Goal: Task Accomplishment & Management: Manage account settings

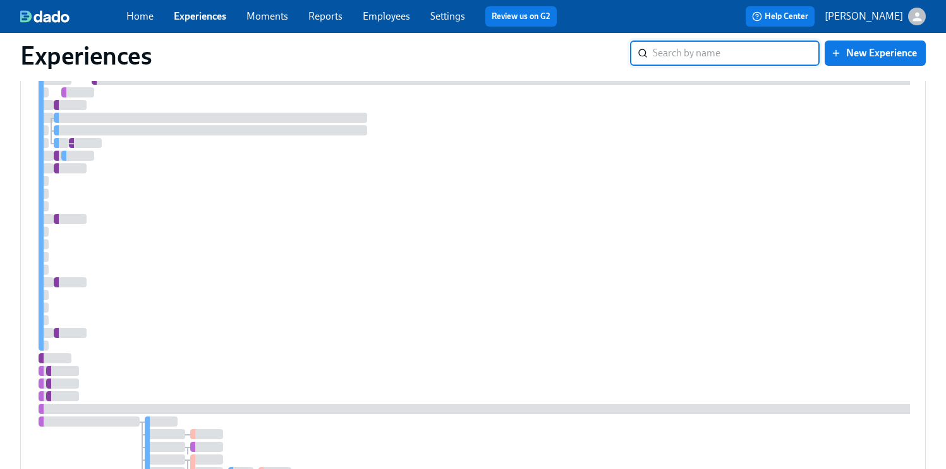
scroll to position [1823, 0]
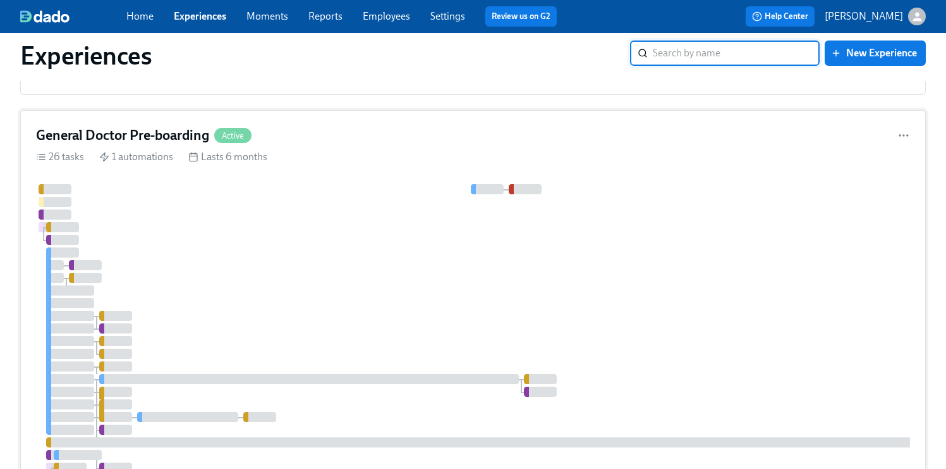
click at [480, 271] on div at bounding box center [753, 372] width 1434 height 377
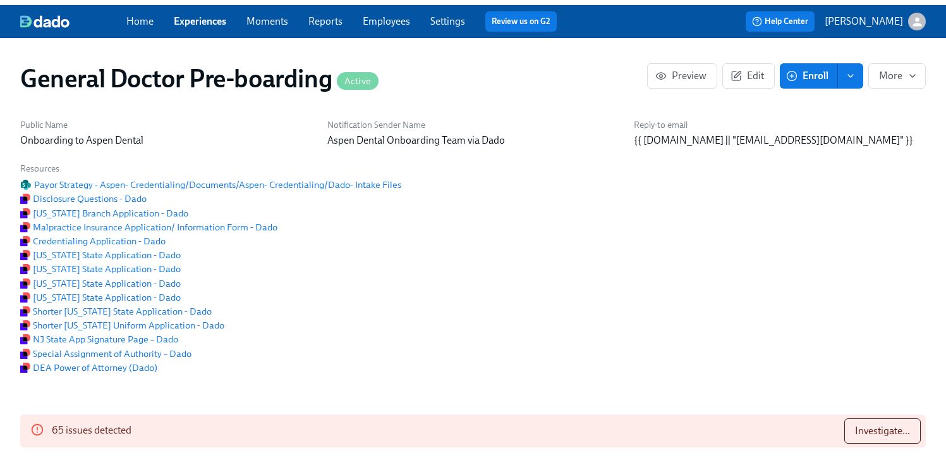
scroll to position [0, 31650]
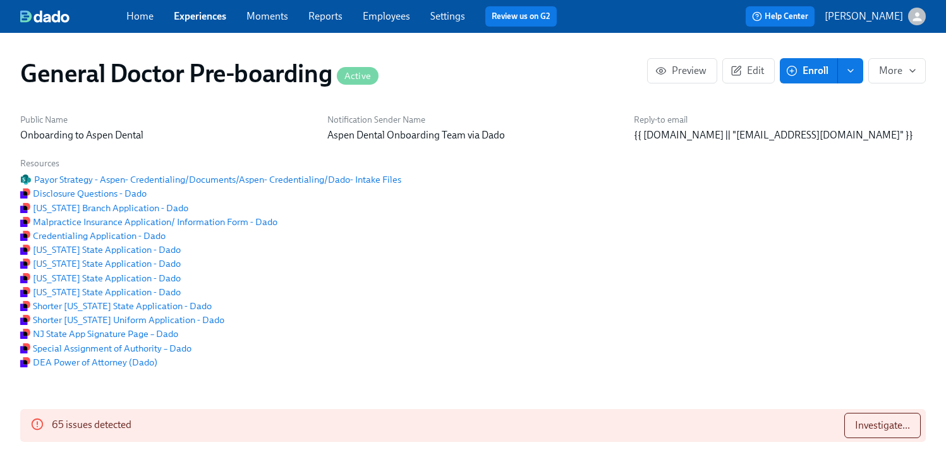
click at [386, 22] on span "Employees" at bounding box center [386, 16] width 47 height 14
click at [386, 14] on link "Employees" at bounding box center [386, 16] width 47 height 12
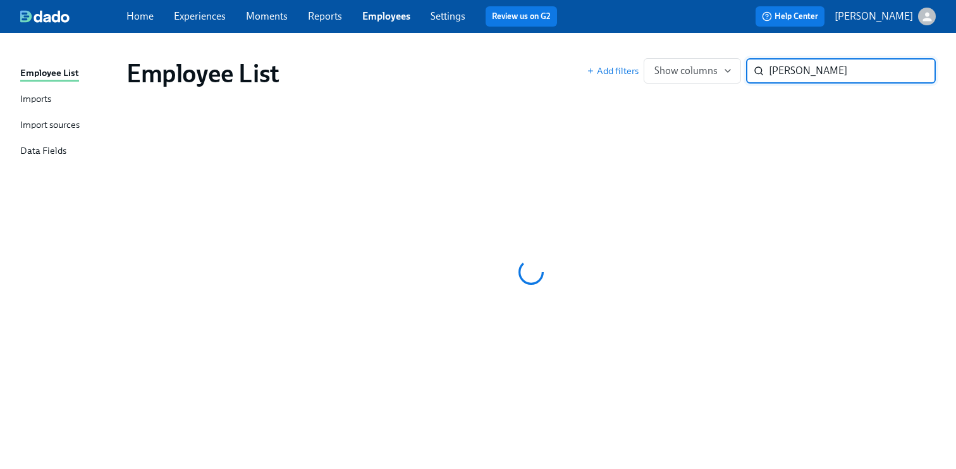
type input "[PERSON_NAME]"
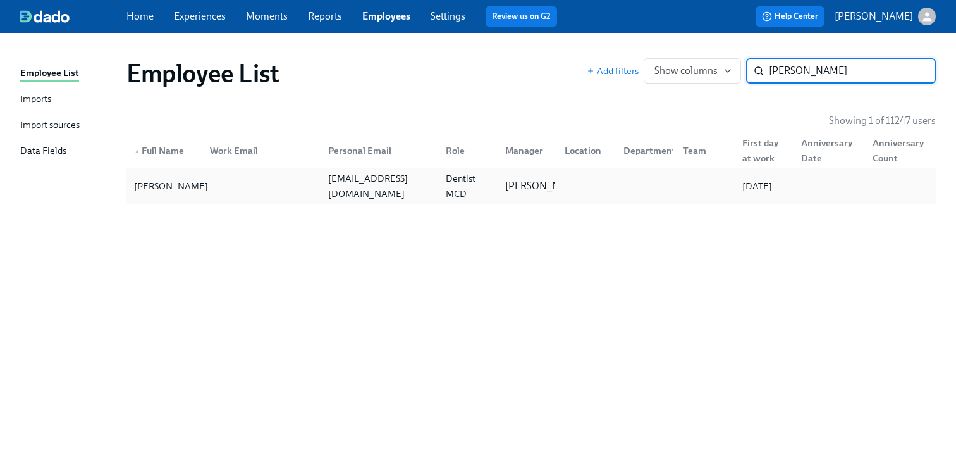
click at [150, 185] on div "[PERSON_NAME]" at bounding box center [171, 185] width 84 height 15
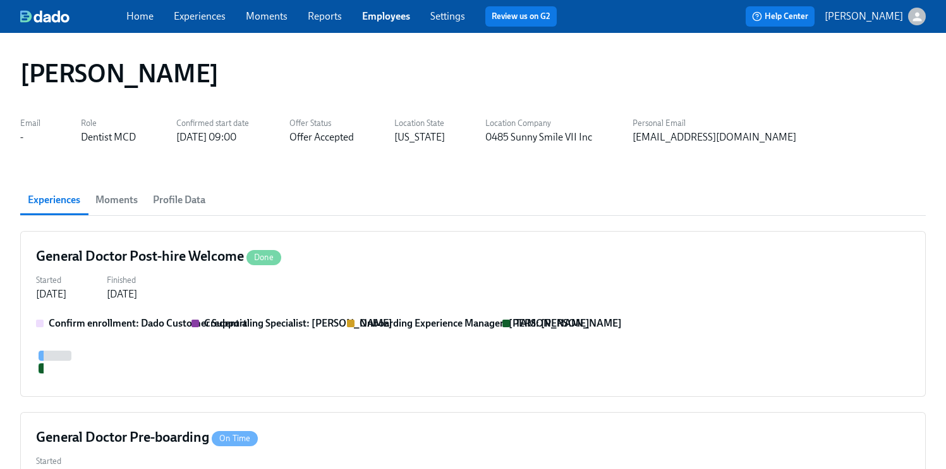
scroll to position [0, 1285]
click at [293, 433] on div "General Doctor Pre-boarding On Time" at bounding box center [473, 436] width 874 height 19
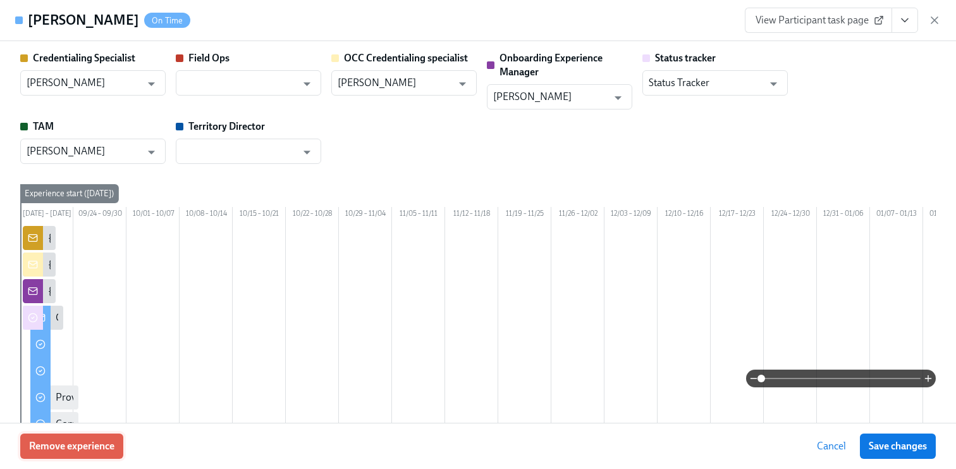
click at [87, 446] on span "Remove experience" at bounding box center [71, 445] width 85 height 13
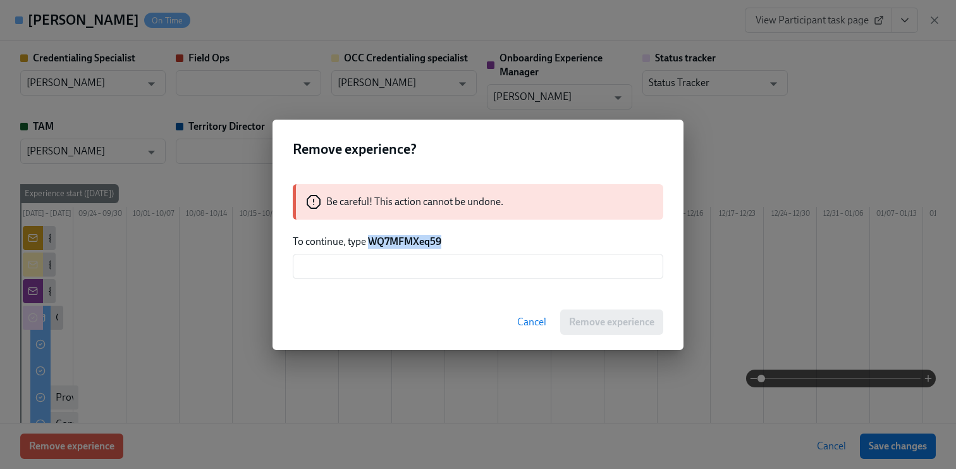
drag, startPoint x: 456, startPoint y: 240, endPoint x: 371, endPoint y: 242, distance: 84.7
click at [371, 242] on p "To continue, type WQ7MFMXeq59" at bounding box center [478, 242] width 371 height 14
copy strong "WQ7MFMXeq59"
click at [366, 268] on input "text" at bounding box center [478, 266] width 371 height 25
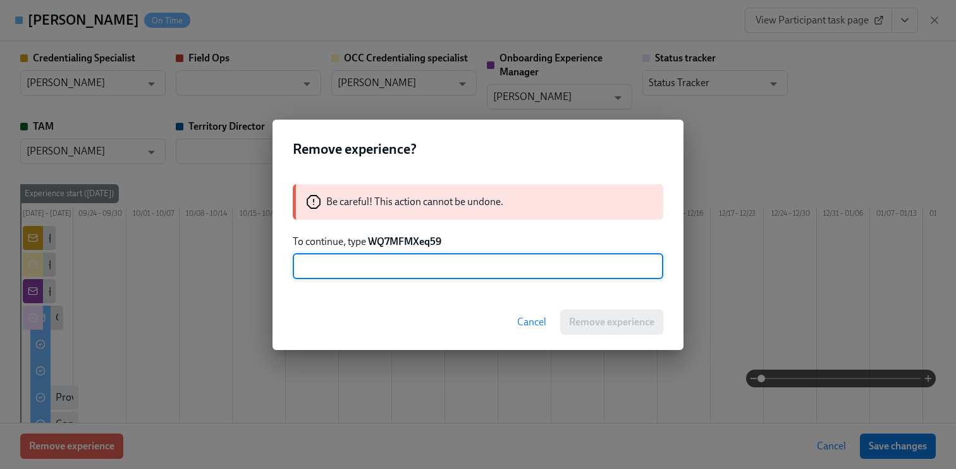
paste input "WQ7MFMXeq59"
type input "WQ7MFMXeq59"
click at [620, 319] on span "Remove experience" at bounding box center [611, 321] width 85 height 13
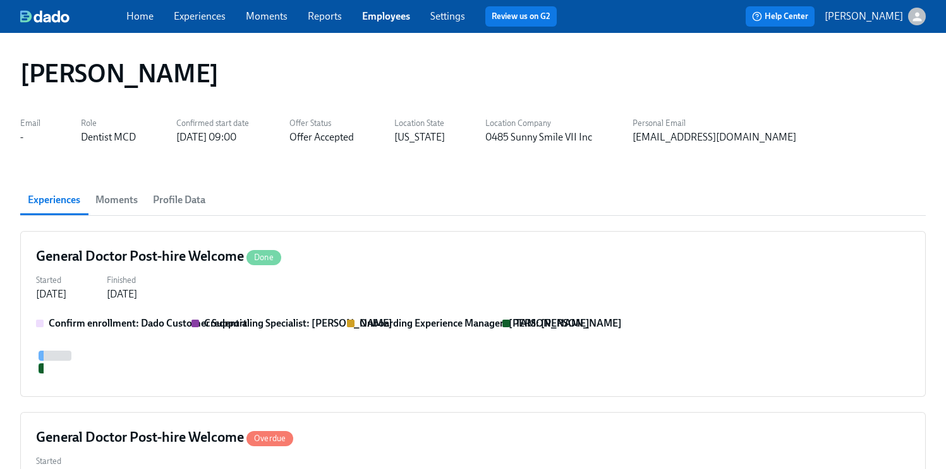
click at [383, 15] on link "Employees" at bounding box center [386, 16] width 48 height 12
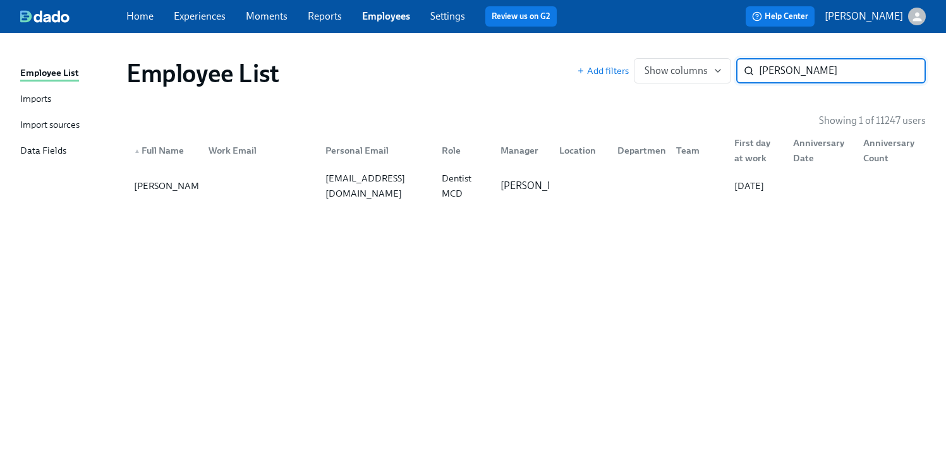
type input "[PERSON_NAME]"
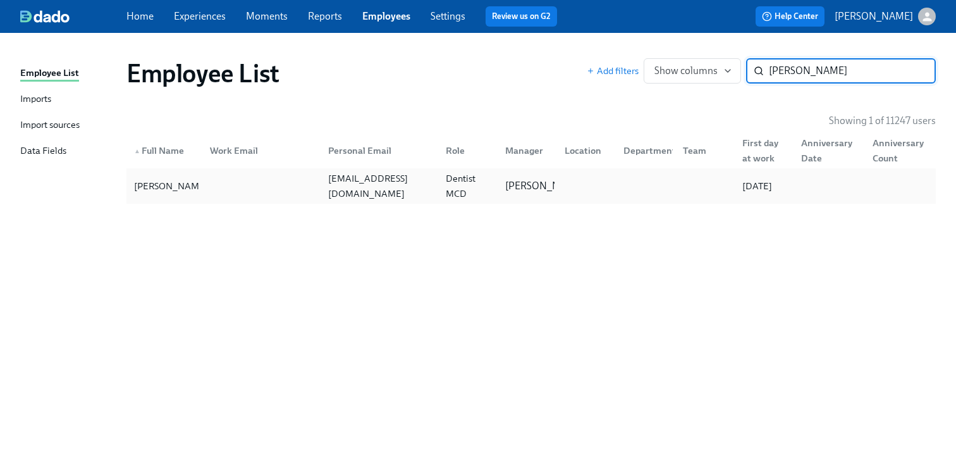
click at [159, 172] on div "[PERSON_NAME] [EMAIL_ADDRESS][DOMAIN_NAME] Dentist MCD [PERSON_NAME] [DATE]" at bounding box center [530, 185] width 809 height 35
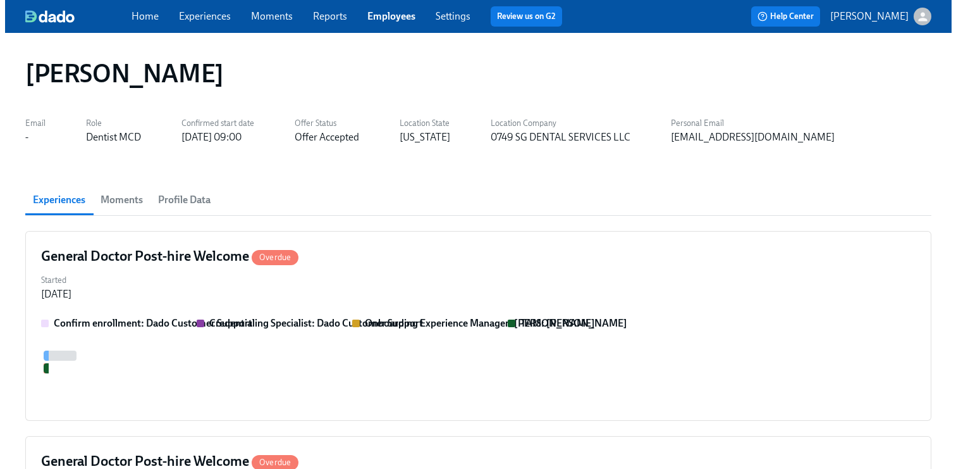
scroll to position [0, 1285]
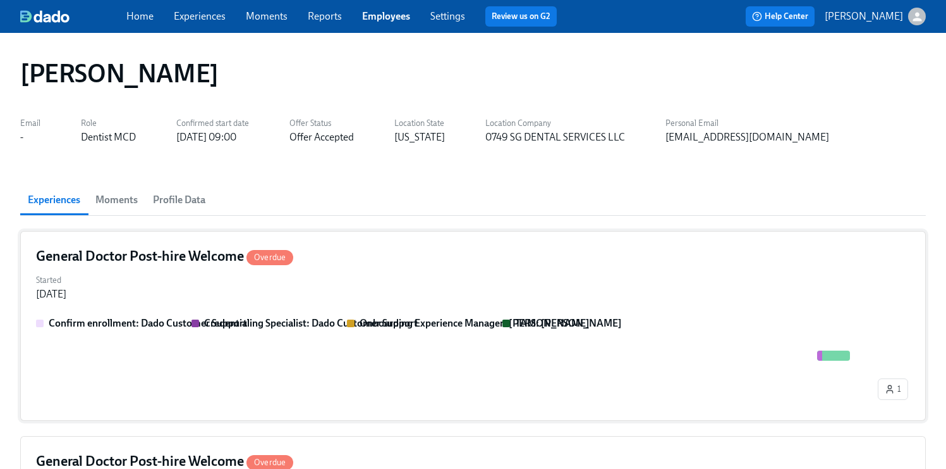
click at [322, 331] on div "Confirm enrollment: Dado Customer Support Credentialing Specialist: Dado Custom…" at bounding box center [473, 360] width 874 height 89
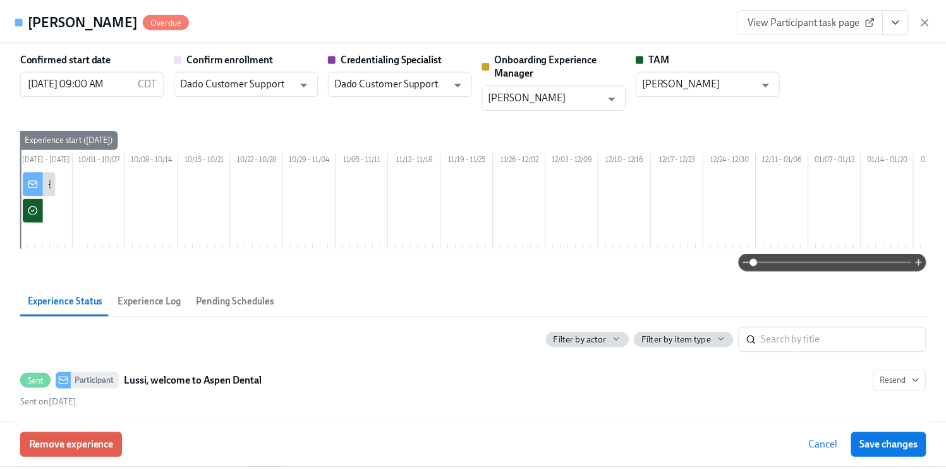
scroll to position [0, 1954]
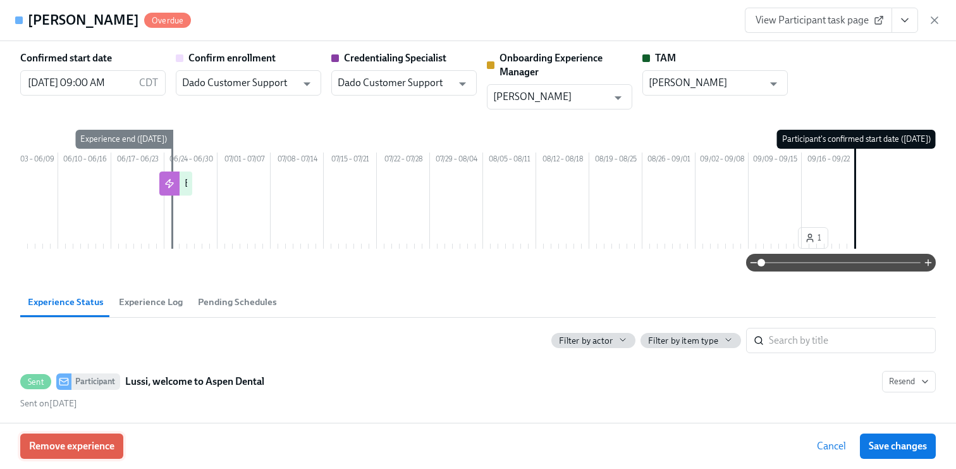
click at [45, 444] on span "Remove experience" at bounding box center [71, 445] width 85 height 13
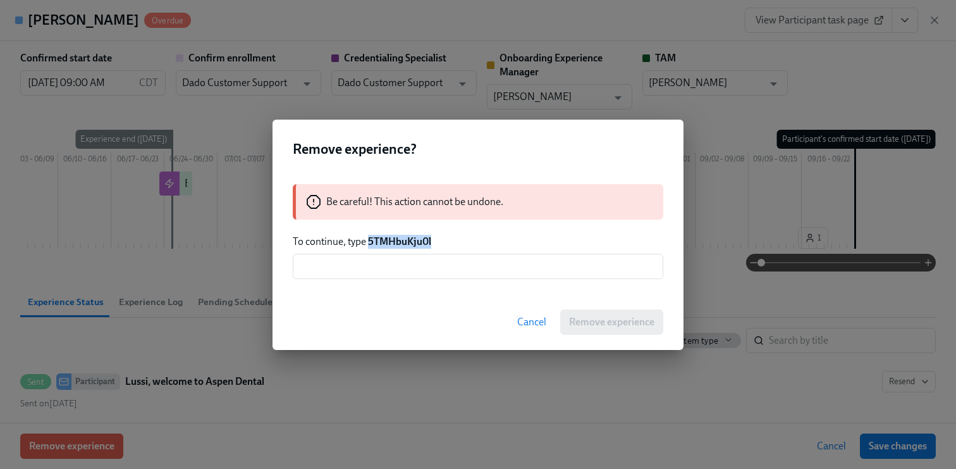
drag, startPoint x: 439, startPoint y: 239, endPoint x: 369, endPoint y: 241, distance: 70.2
click at [369, 241] on p "To continue, type 5TMHbuKju0l" at bounding box center [478, 242] width 371 height 14
copy strong "5TMHbuKju0l"
click at [386, 269] on input "text" at bounding box center [478, 266] width 371 height 25
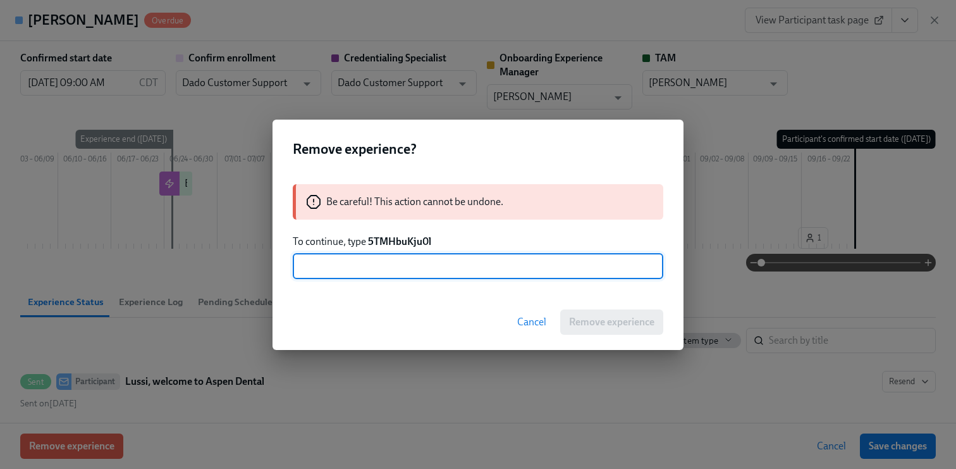
paste input "5TMHbuKju0l"
type input "5TMHbuKju0l"
click at [628, 326] on span "Remove experience" at bounding box center [611, 321] width 85 height 13
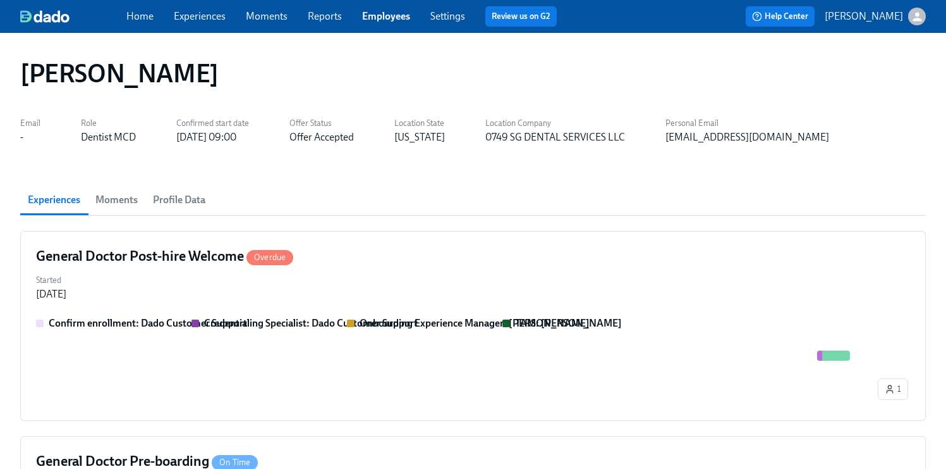
click at [374, 23] on div "Home Experiences Moments Reports Employees Settings Review us on G2" at bounding box center [346, 16] width 441 height 20
click at [378, 16] on link "Employees" at bounding box center [386, 16] width 48 height 12
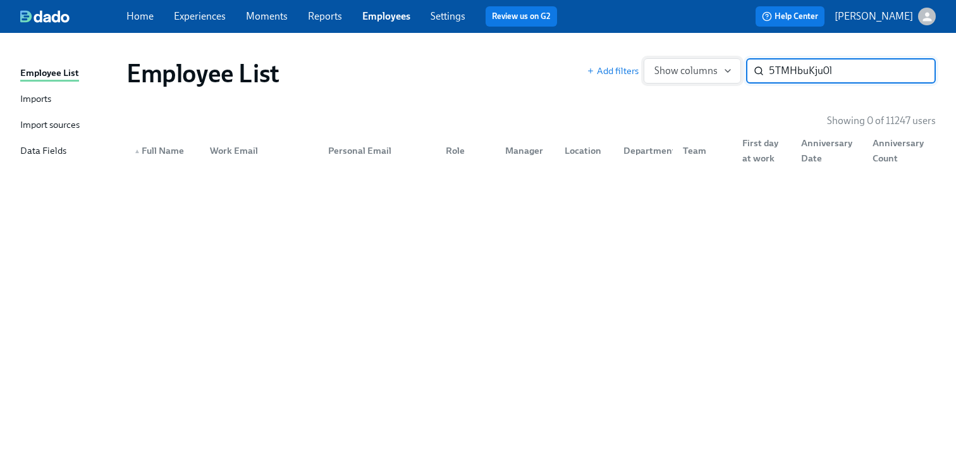
drag, startPoint x: 872, startPoint y: 70, endPoint x: 664, endPoint y: 71, distance: 207.4
click at [664, 71] on div "Add filters Show columns 5TMHbuKju0l ​" at bounding box center [761, 70] width 349 height 25
type input "[PERSON_NAME]"
click at [200, 18] on link "Experiences" at bounding box center [200, 16] width 52 height 12
